Goal: Information Seeking & Learning: Learn about a topic

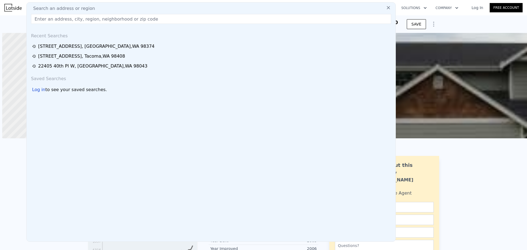
scroll to position [0, 2]
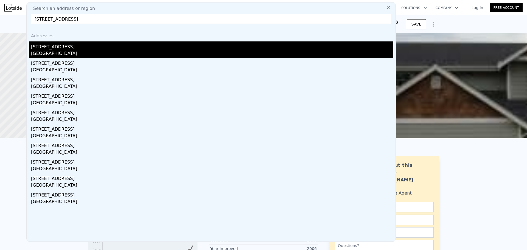
type input "[STREET_ADDRESS]"
click at [98, 51] on div "[GEOGRAPHIC_DATA]" at bounding box center [212, 54] width 362 height 8
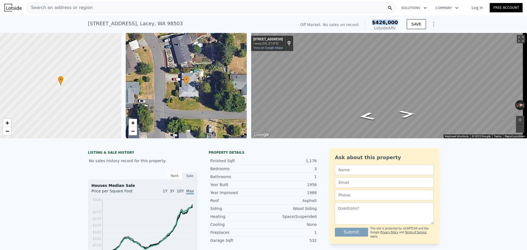
drag, startPoint x: 376, startPoint y: 18, endPoint x: 397, endPoint y: 22, distance: 21.7
click at [397, 22] on div "Off Market. No sales on record $426,000 Lotside ARV" at bounding box center [349, 25] width 102 height 15
copy span "$426,000"
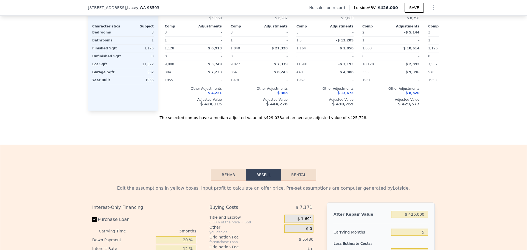
scroll to position [620, 0]
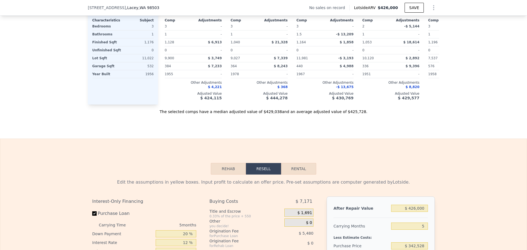
click at [227, 172] on button "Rehab" at bounding box center [228, 169] width 35 height 12
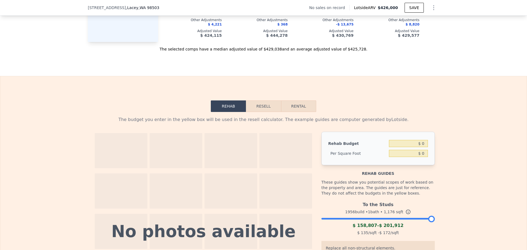
scroll to position [730, 0]
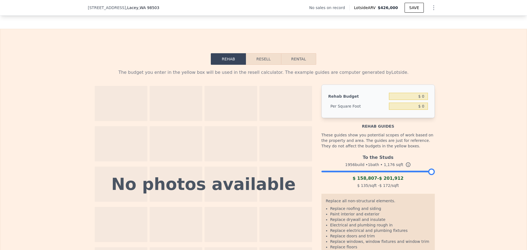
click at [409, 181] on div "To the Studs 1956 build • 1 bath • 1,176 sqft $ 158,807 - $ 201,912 $ 135 /sqft…" at bounding box center [377, 170] width 113 height 37
click at [410, 172] on div at bounding box center [377, 170] width 113 height 3
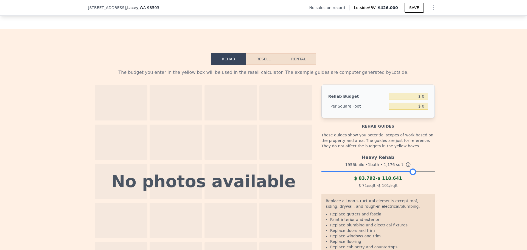
click at [425, 172] on div at bounding box center [377, 170] width 113 height 3
click at [415, 172] on div at bounding box center [377, 170] width 113 height 3
